Goal: Check status: Check status

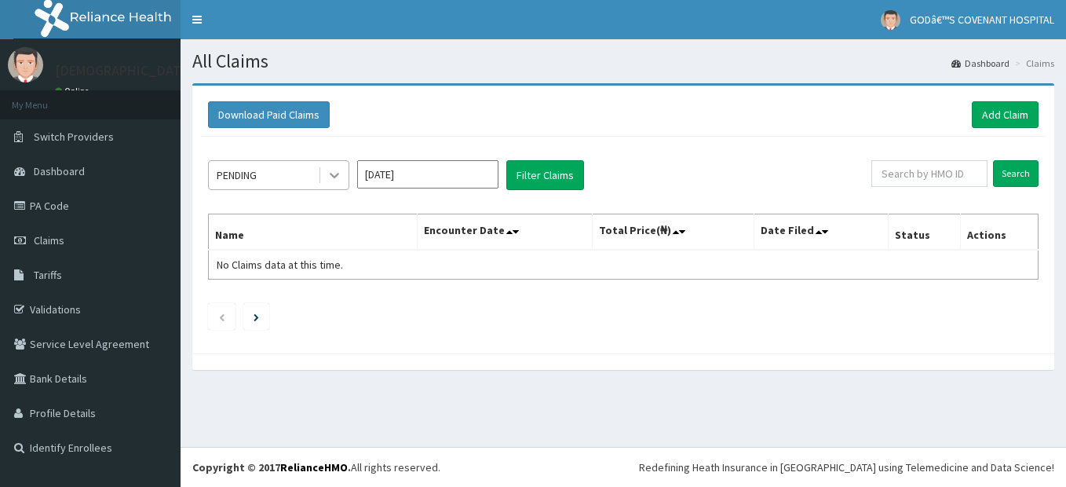
click at [346, 175] on div at bounding box center [334, 175] width 28 height 28
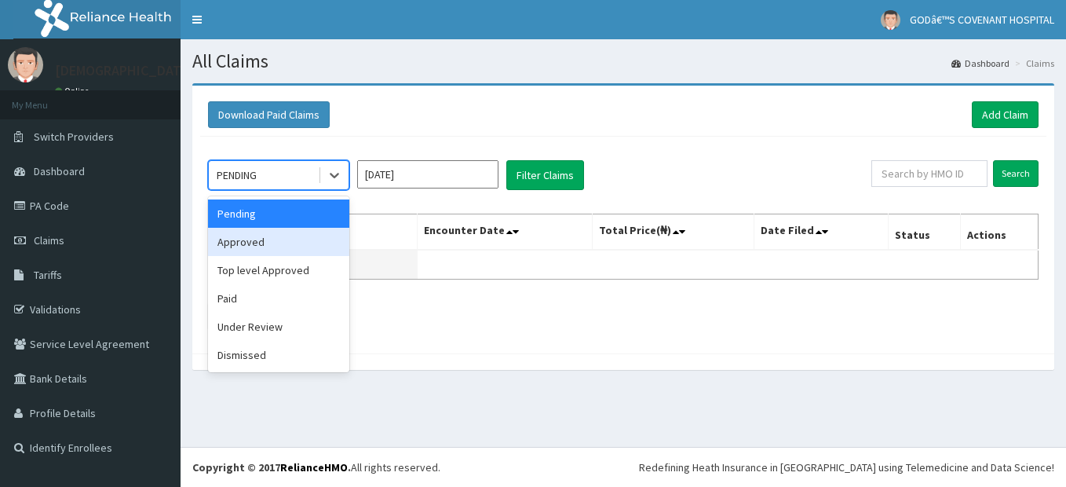
click at [265, 253] on div "Approved" at bounding box center [278, 242] width 141 height 28
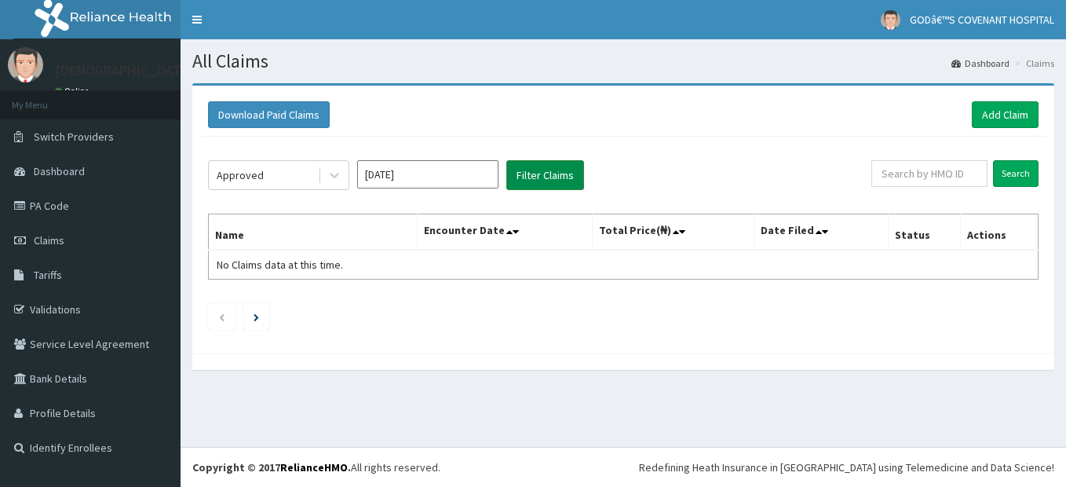
click at [541, 184] on button "Filter Claims" at bounding box center [546, 175] width 78 height 30
click at [333, 171] on icon at bounding box center [335, 175] width 16 height 16
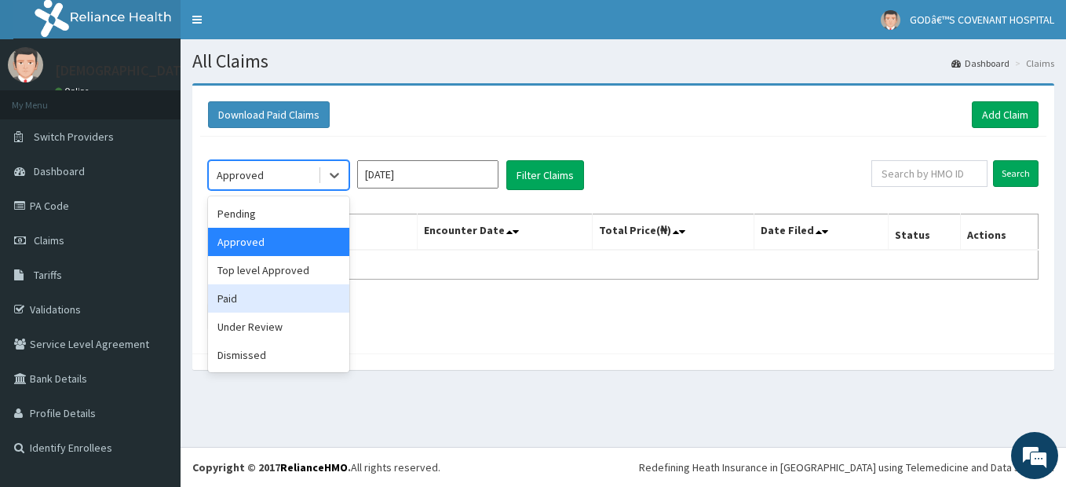
click at [241, 304] on div "Paid" at bounding box center [278, 298] width 141 height 28
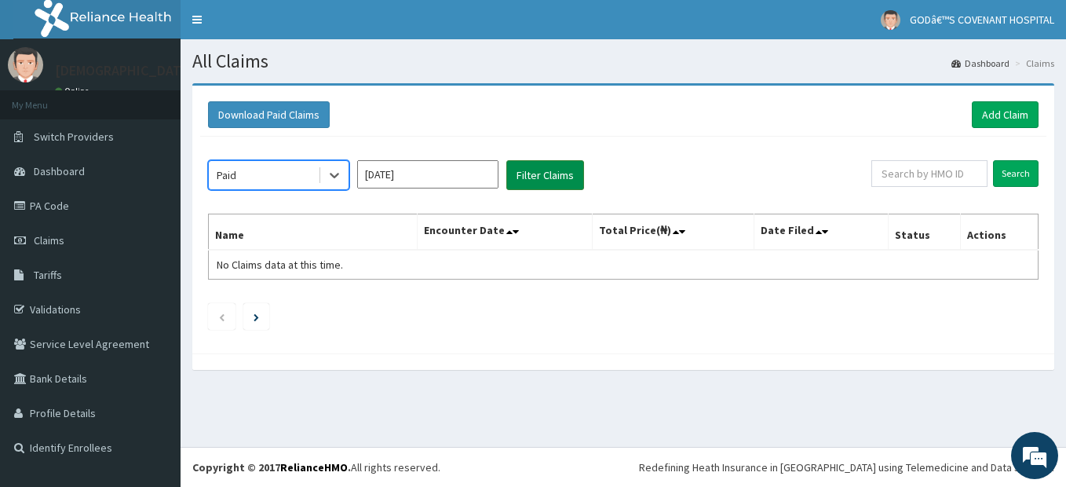
click at [568, 172] on button "Filter Claims" at bounding box center [546, 175] width 78 height 30
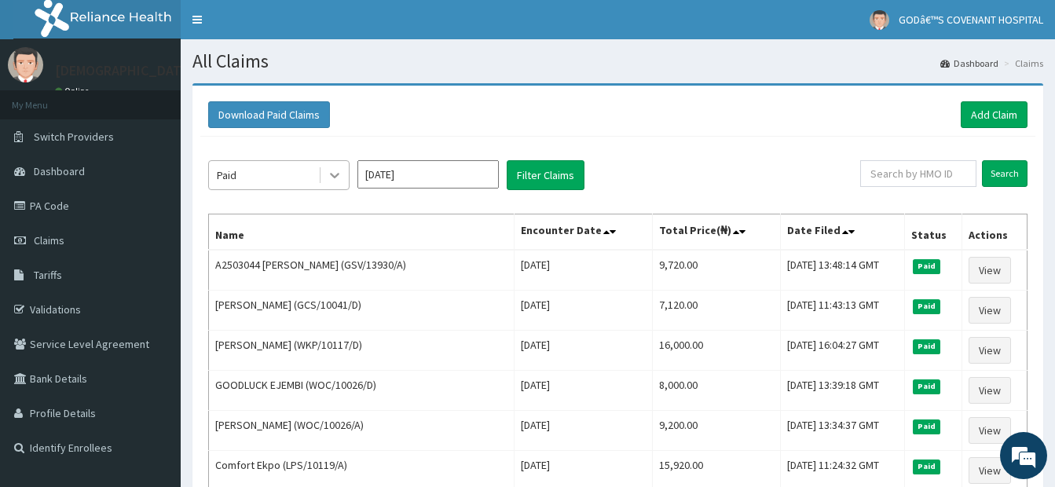
click at [337, 180] on icon at bounding box center [335, 175] width 16 height 16
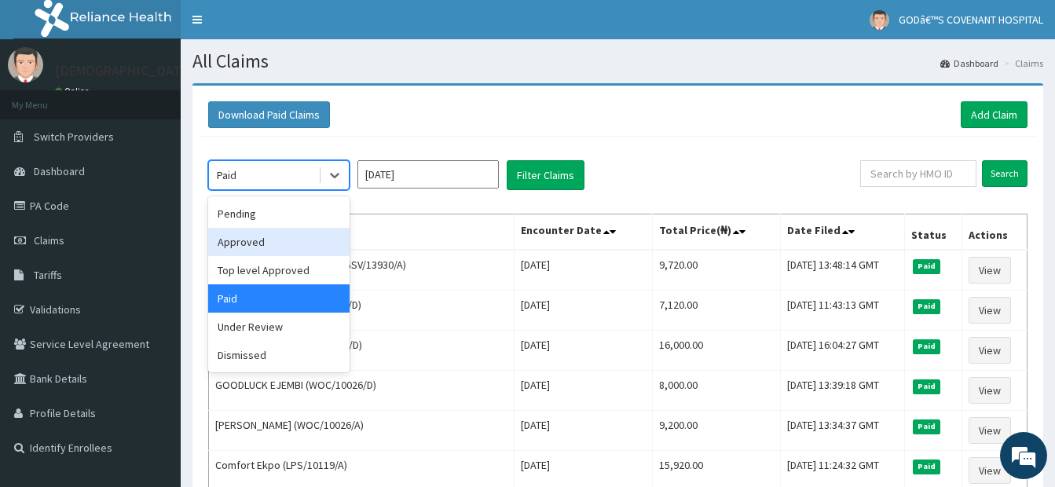
click at [274, 241] on div "Approved" at bounding box center [278, 242] width 141 height 28
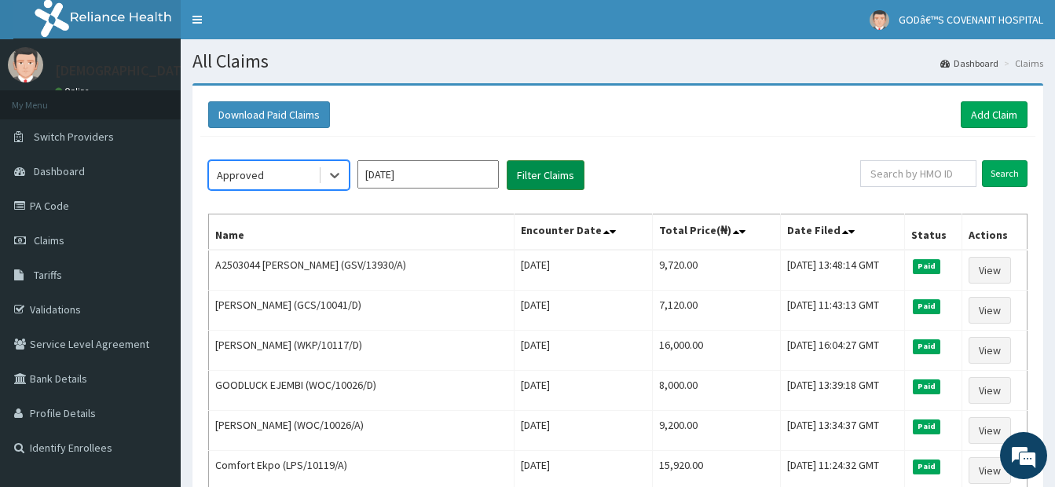
click at [543, 184] on button "Filter Claims" at bounding box center [546, 175] width 78 height 30
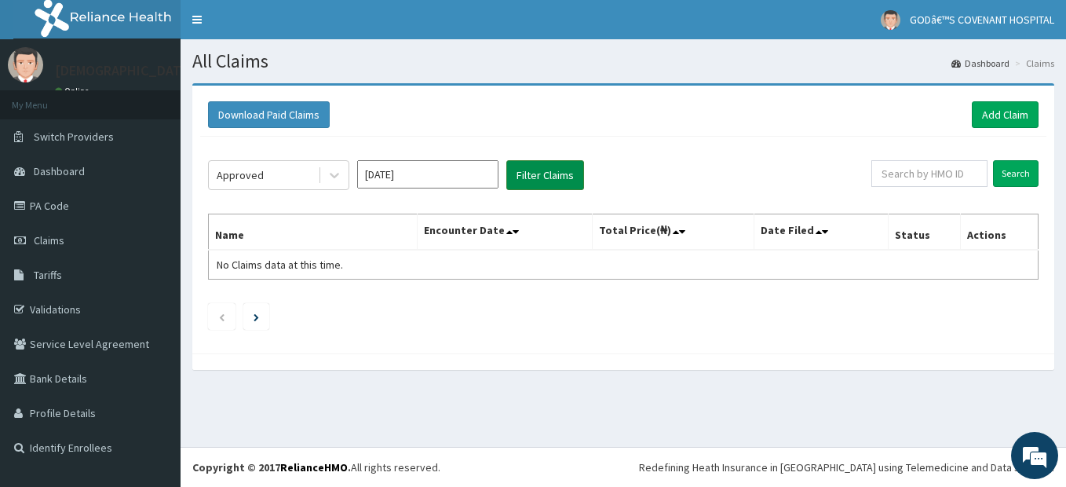
click at [545, 174] on button "Filter Claims" at bounding box center [546, 175] width 78 height 30
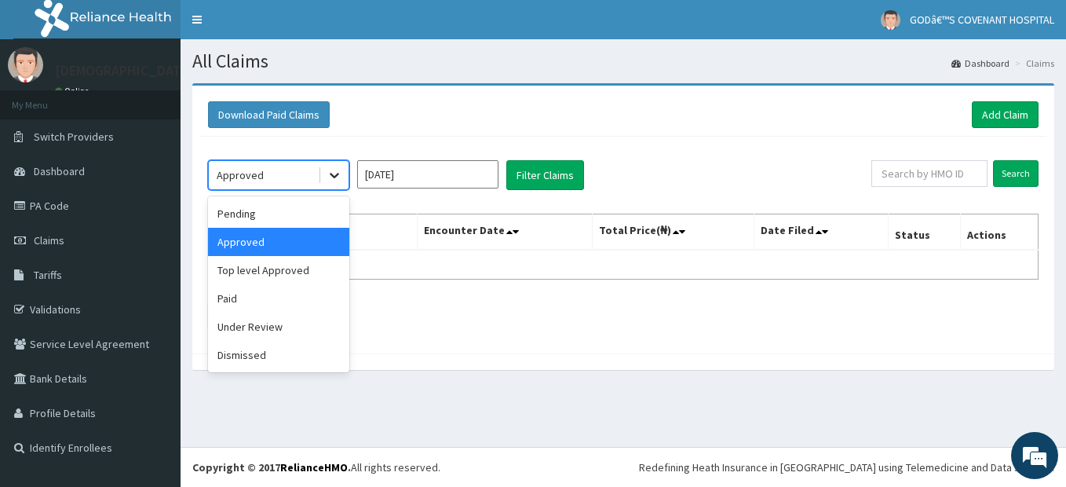
click at [338, 177] on icon at bounding box center [335, 175] width 16 height 16
click at [311, 218] on div "Pending" at bounding box center [278, 213] width 141 height 28
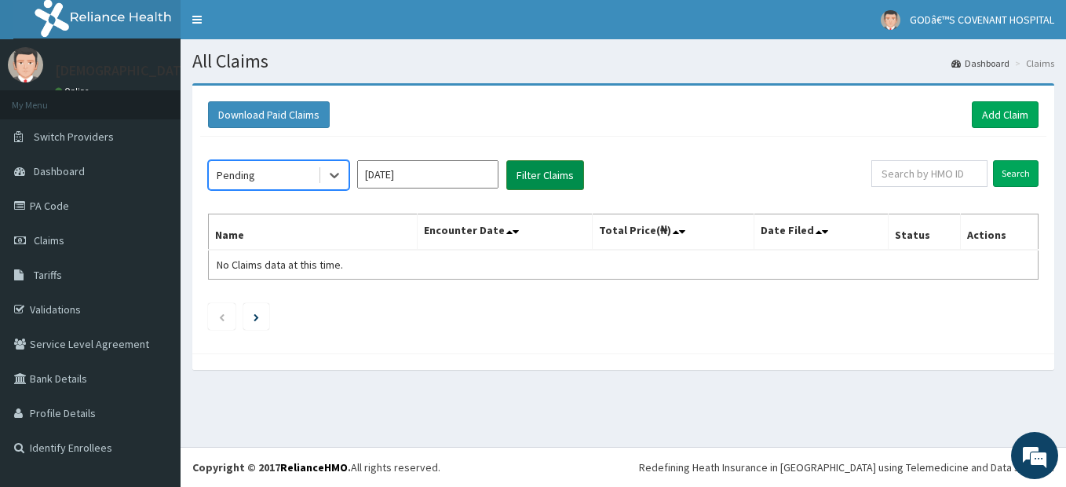
click at [522, 174] on button "Filter Claims" at bounding box center [546, 175] width 78 height 30
click at [533, 177] on button "Filter Claims" at bounding box center [546, 175] width 78 height 30
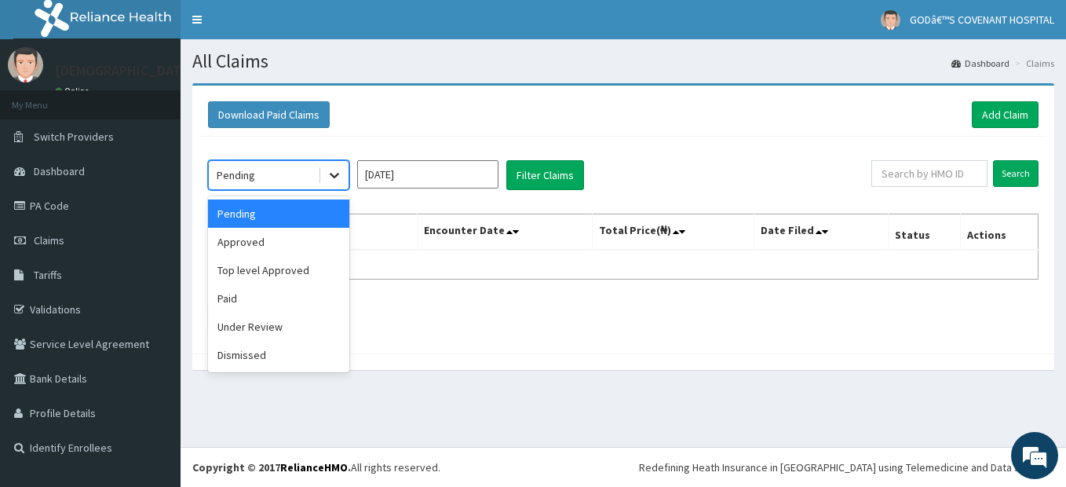
click at [335, 181] on icon at bounding box center [335, 175] width 16 height 16
drag, startPoint x: 298, startPoint y: 321, endPoint x: 316, endPoint y: 316, distance: 18.7
click at [298, 322] on div "Under Review" at bounding box center [278, 327] width 141 height 28
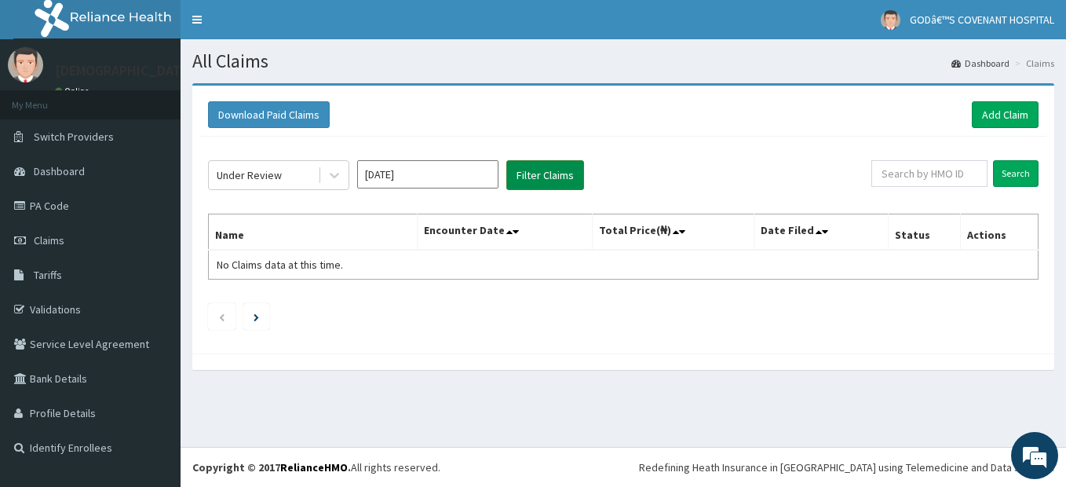
click at [518, 169] on button "Filter Claims" at bounding box center [546, 175] width 78 height 30
click at [534, 168] on button "Filter Claims" at bounding box center [546, 175] width 78 height 30
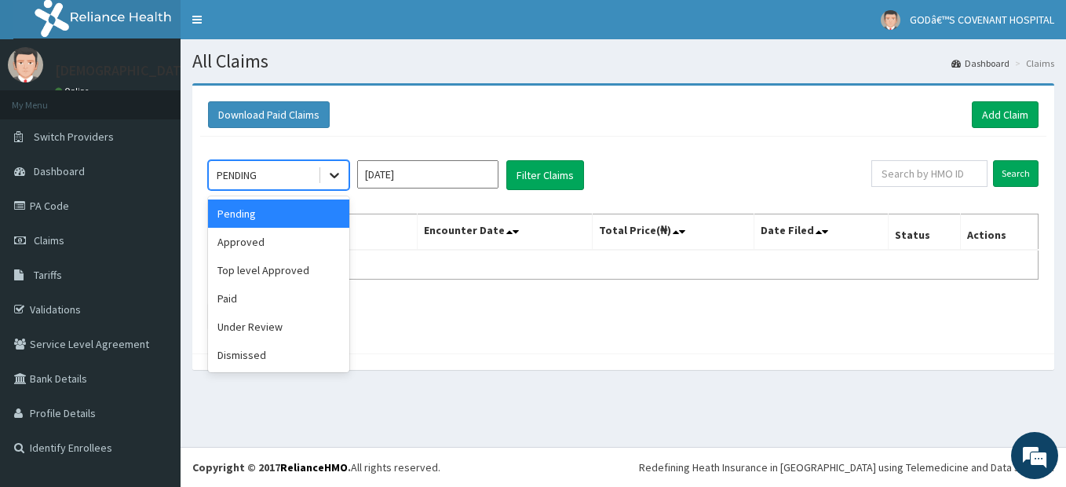
click at [337, 174] on icon at bounding box center [334, 176] width 9 height 5
click at [272, 242] on div "Approved" at bounding box center [278, 242] width 141 height 28
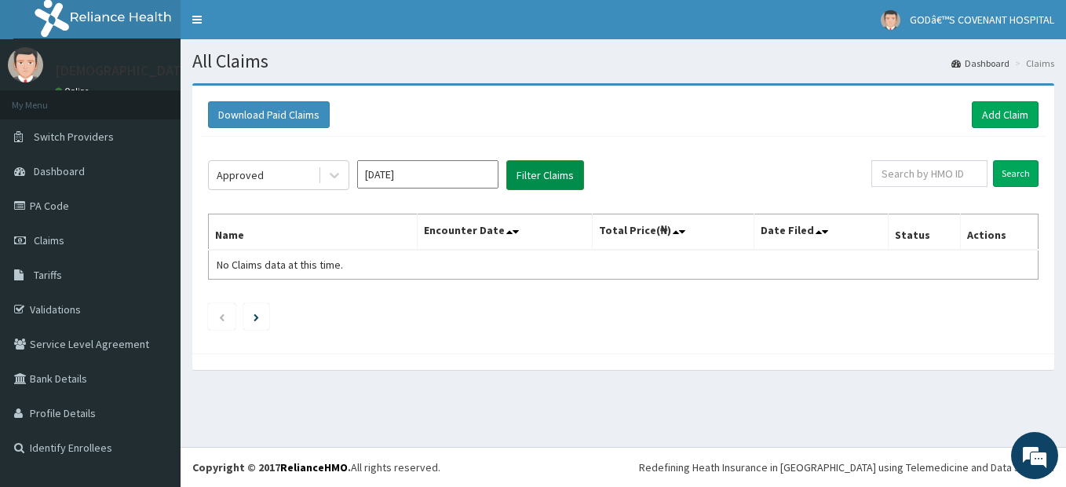
click at [530, 180] on button "Filter Claims" at bounding box center [546, 175] width 78 height 30
click at [532, 179] on button "Filter Claims" at bounding box center [546, 175] width 78 height 30
